Goal: Information Seeking & Learning: Find specific fact

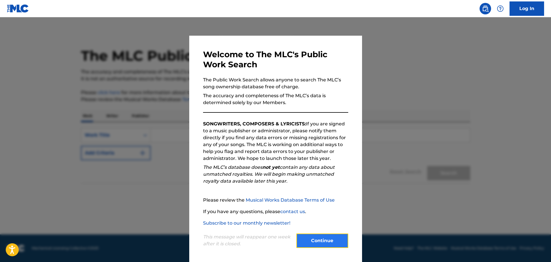
click at [336, 239] on button "Continue" at bounding box center [322, 241] width 52 height 14
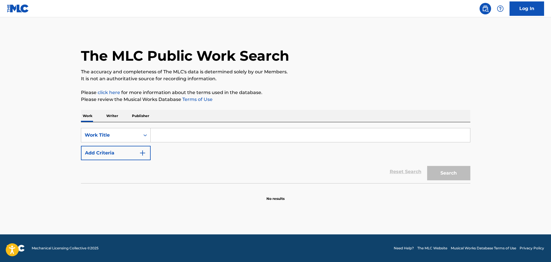
click at [151, 133] on input "Search Form" at bounding box center [310, 135] width 319 height 14
type input "uh oh"
click at [116, 159] on form "SearchWithCriteriaf5ef373a-d4c8-4698-9dfb-e44ee5335acf Work Title uh oh Add Cri…" at bounding box center [275, 155] width 389 height 55
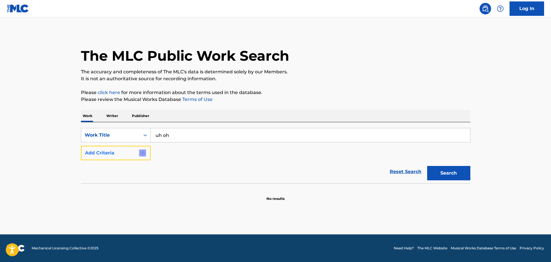
click at [124, 156] on button "Add Criteria" at bounding box center [116, 153] width 70 height 14
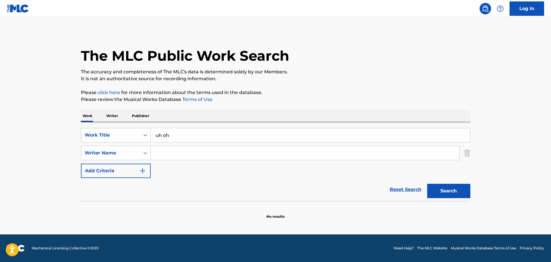
click at [161, 154] on input "Search Form" at bounding box center [305, 153] width 309 height 14
type input "dreux"
click at [427, 184] on button "Search" at bounding box center [448, 191] width 43 height 14
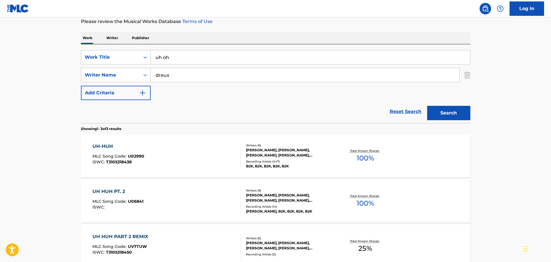
scroll to position [86, 0]
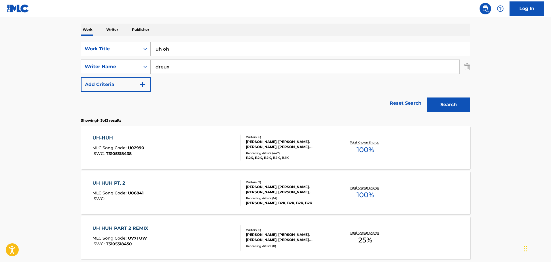
click at [274, 149] on div "[PERSON_NAME], [PERSON_NAME], [PERSON_NAME], [PERSON_NAME], [PERSON_NAME], [PER…" at bounding box center [289, 144] width 87 height 10
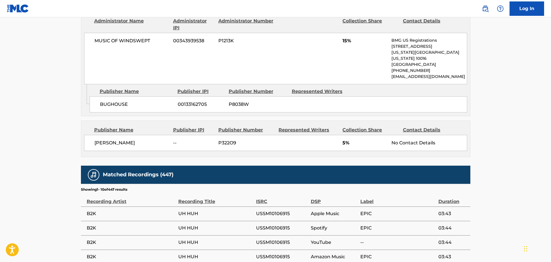
scroll to position [893, 0]
